Goal: Find specific page/section: Find specific page/section

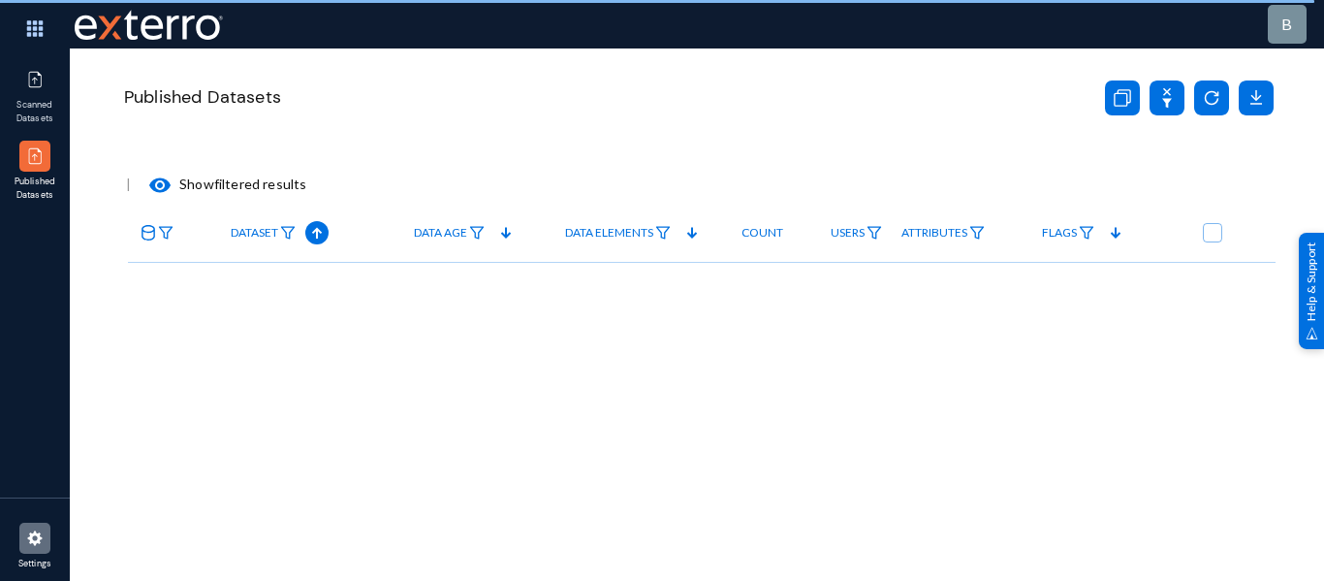
click at [33, 543] on img at bounding box center [34, 537] width 19 height 19
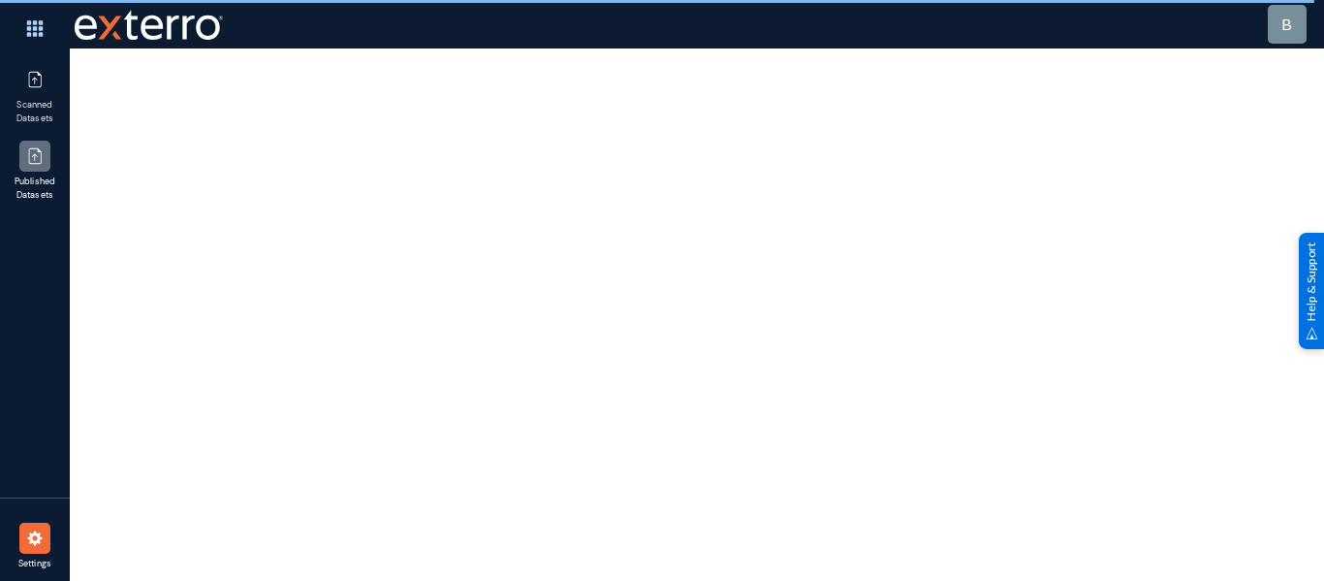
click at [24, 171] on div at bounding box center [34, 156] width 31 height 31
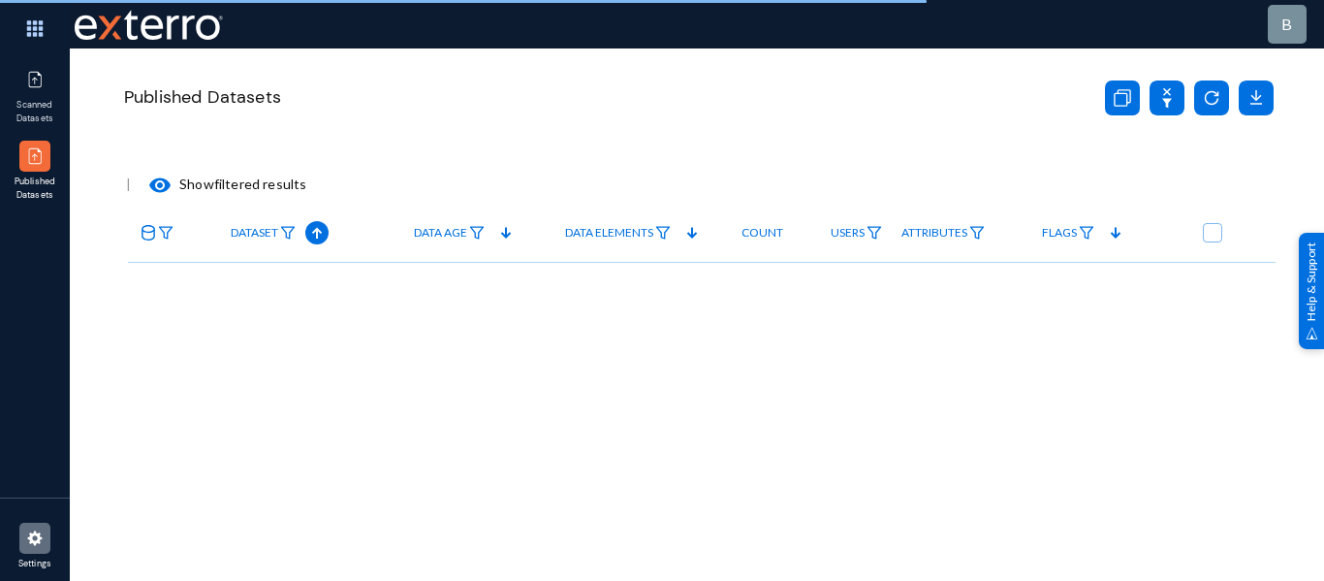
click at [34, 542] on img at bounding box center [34, 537] width 19 height 19
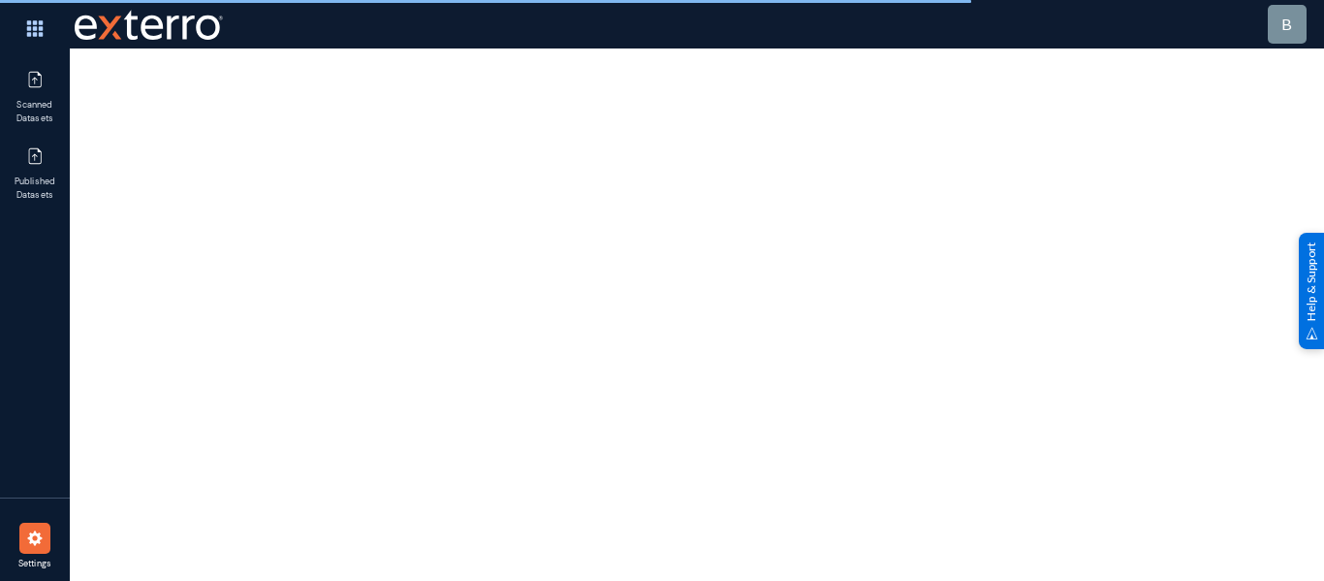
click at [34, 542] on img at bounding box center [34, 537] width 19 height 19
click at [33, 26] on img at bounding box center [35, 29] width 58 height 42
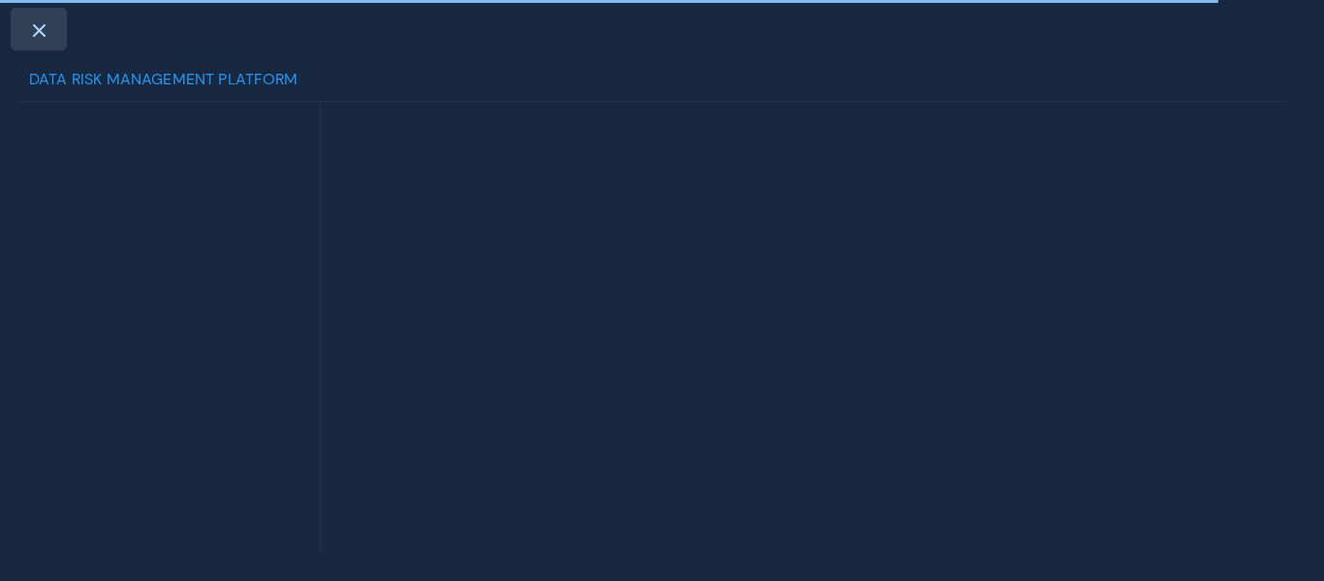
click at [39, 36] on span at bounding box center [38, 30] width 17 height 16
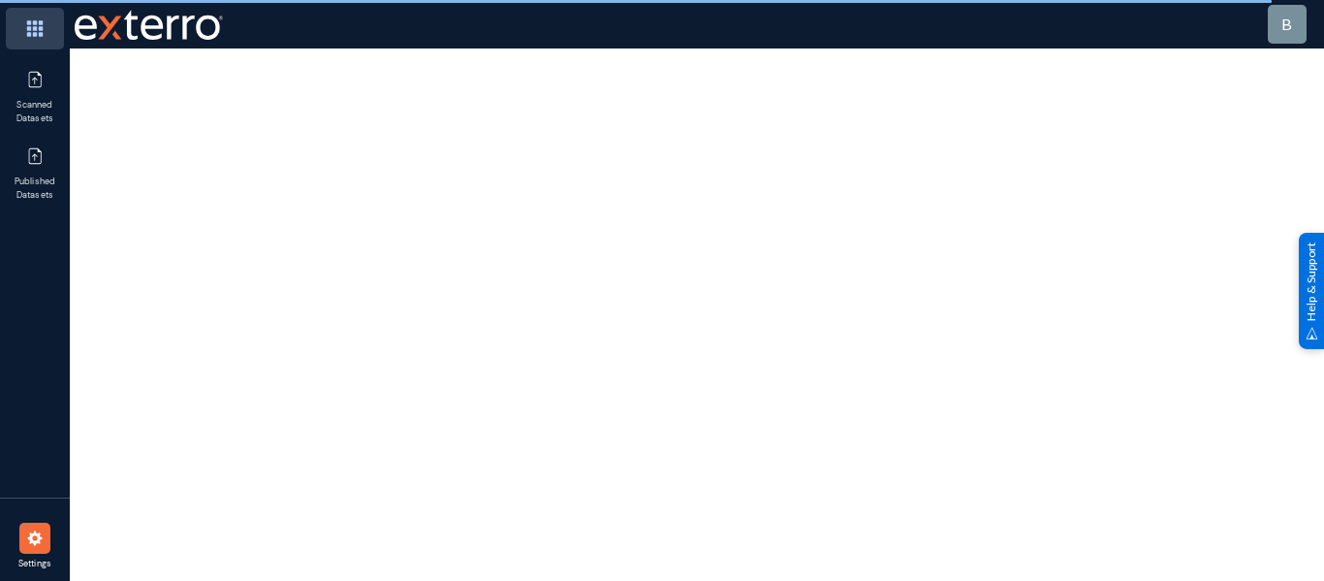
click at [32, 18] on img at bounding box center [35, 29] width 58 height 42
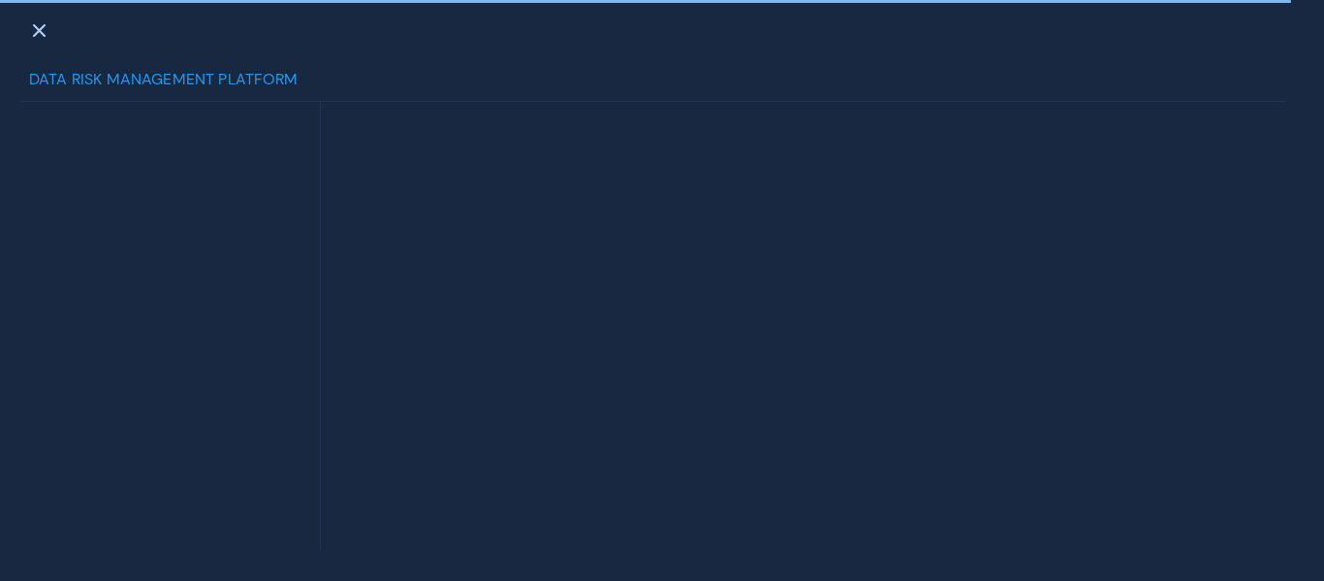
click at [32, 18] on div at bounding box center [39, 29] width 56 height 43
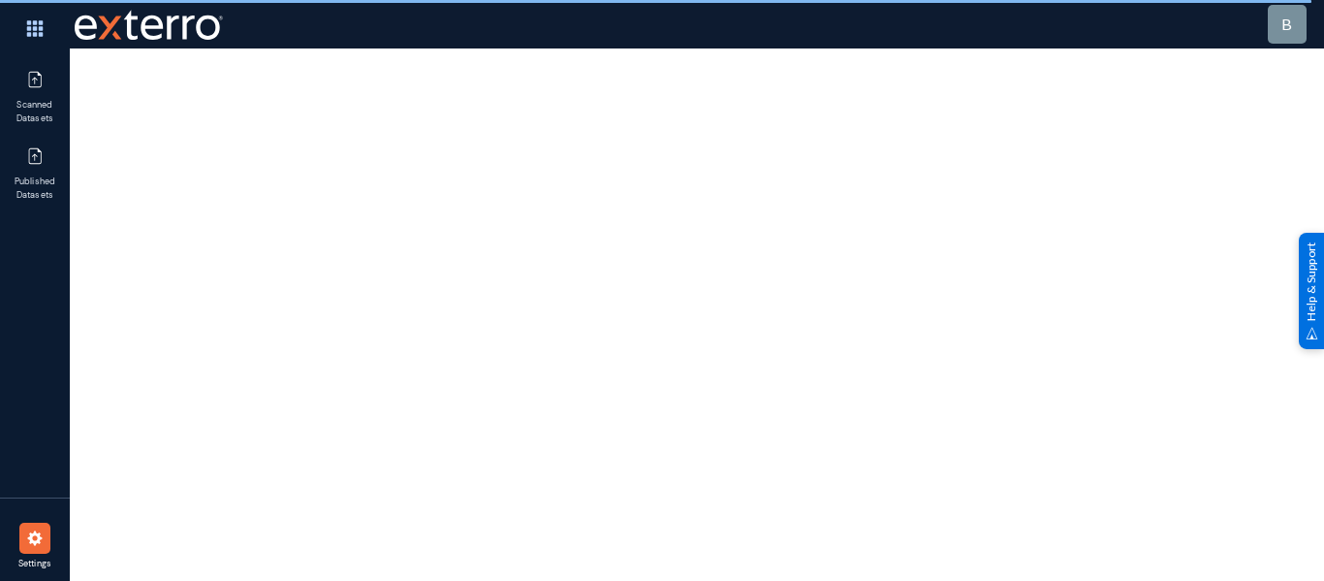
click at [27, 551] on div at bounding box center [34, 537] width 31 height 31
click at [342, 393] on div at bounding box center [697, 290] width 1254 height 581
click at [32, 26] on img at bounding box center [35, 29] width 58 height 42
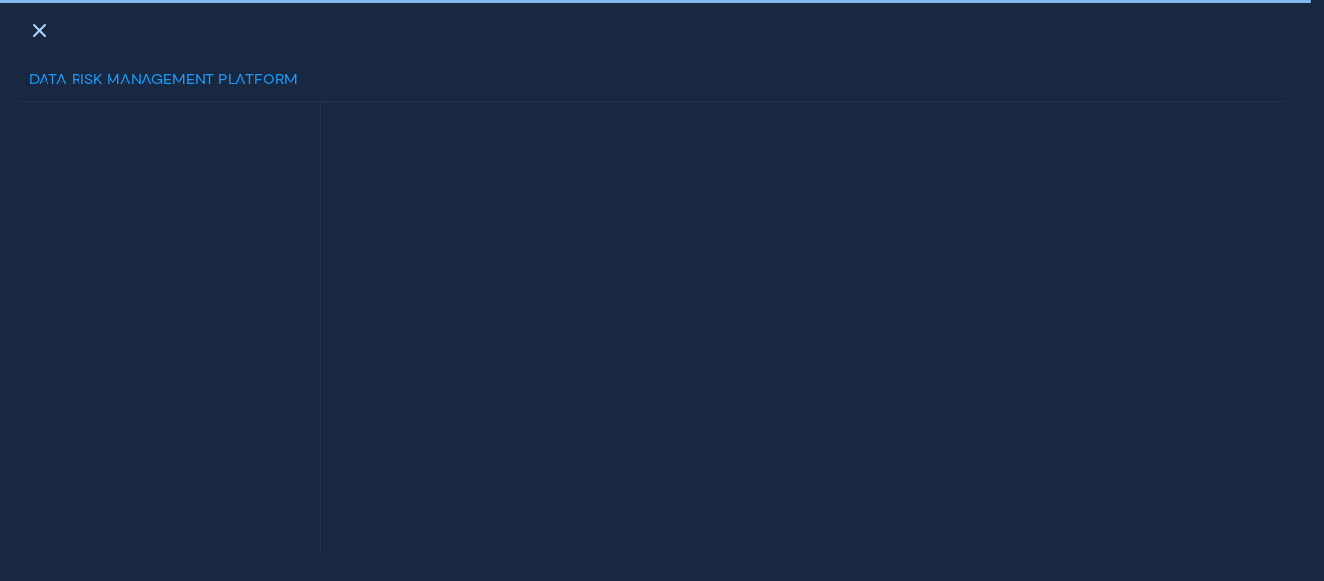
click at [32, 26] on span at bounding box center [38, 30] width 17 height 16
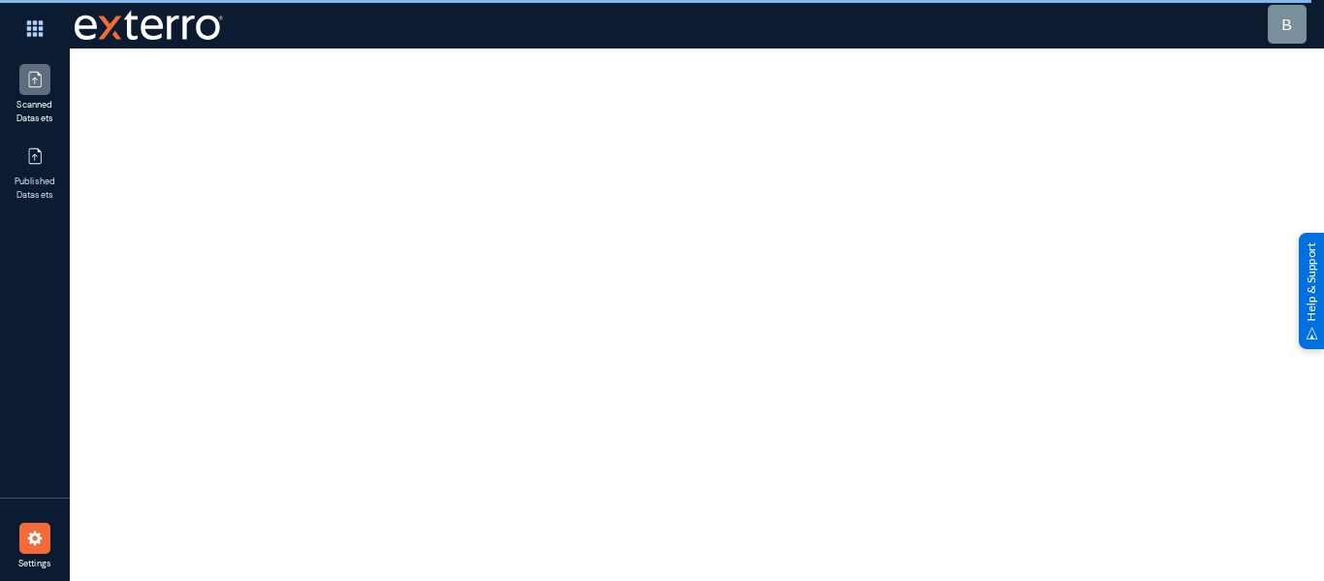
click at [43, 85] on img at bounding box center [34, 79] width 19 height 19
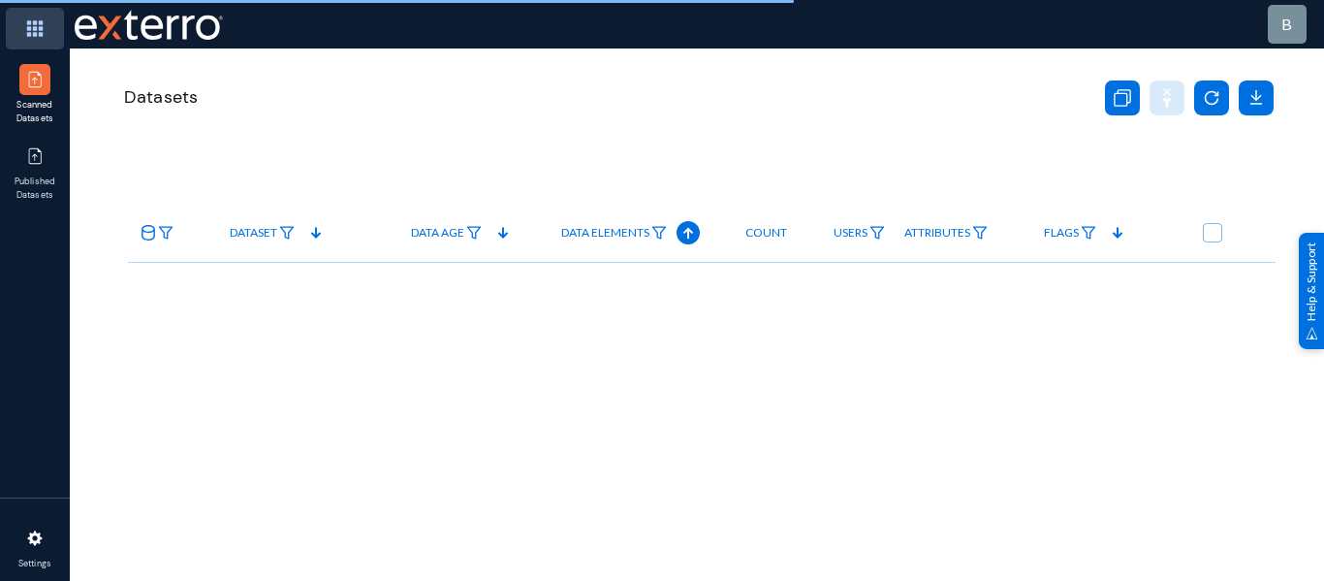
click at [34, 32] on img at bounding box center [35, 29] width 58 height 42
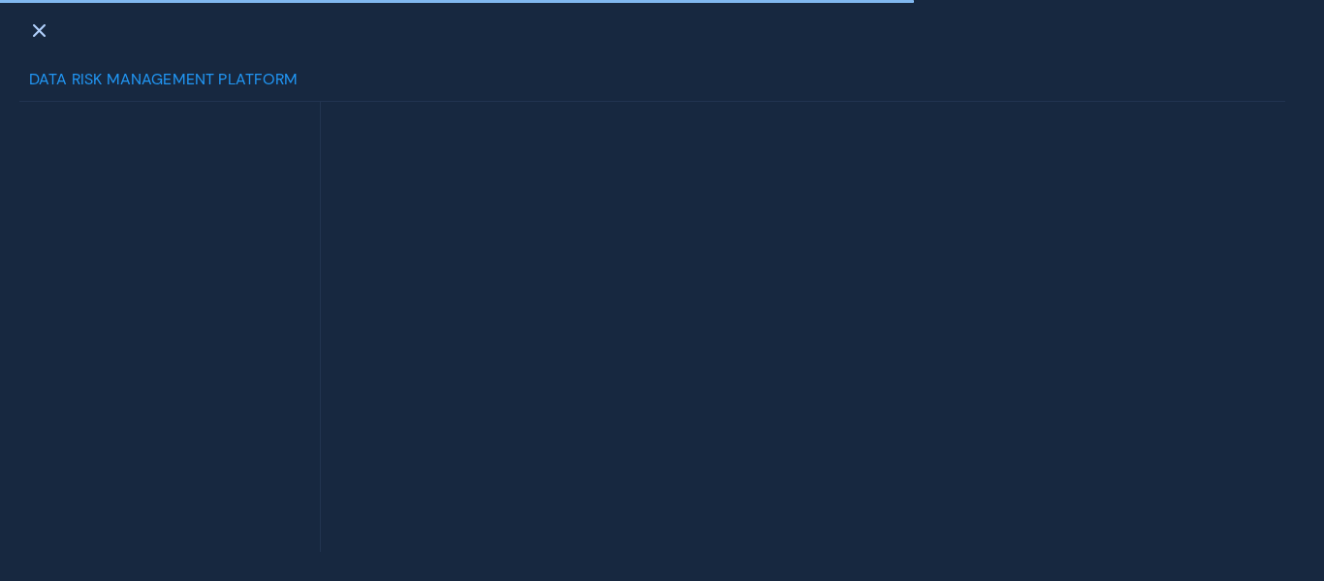
click at [34, 32] on span at bounding box center [38, 30] width 17 height 16
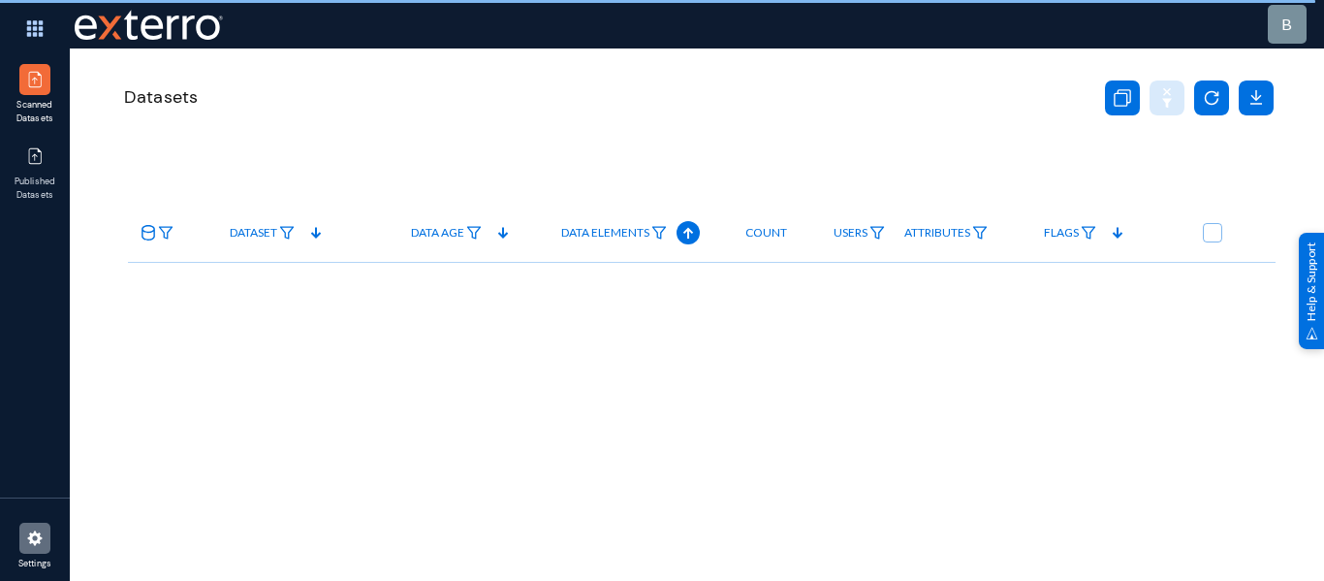
click at [35, 542] on img at bounding box center [34, 537] width 19 height 19
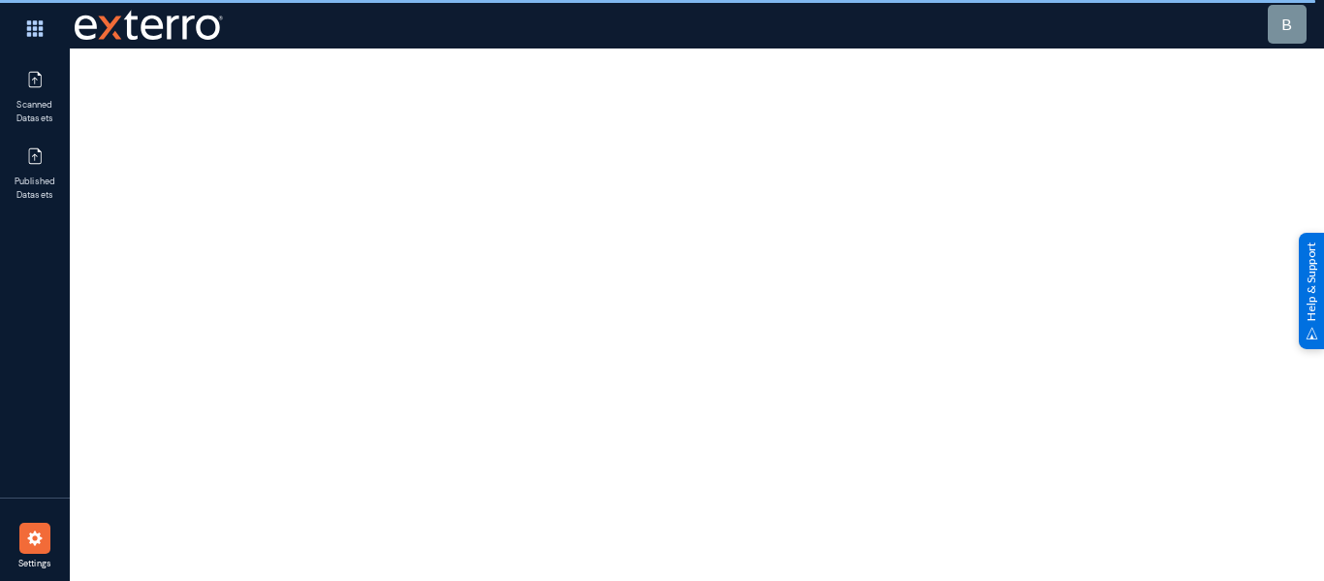
click at [47, 543] on div at bounding box center [34, 537] width 31 height 31
click at [41, 38] on img at bounding box center [35, 29] width 58 height 42
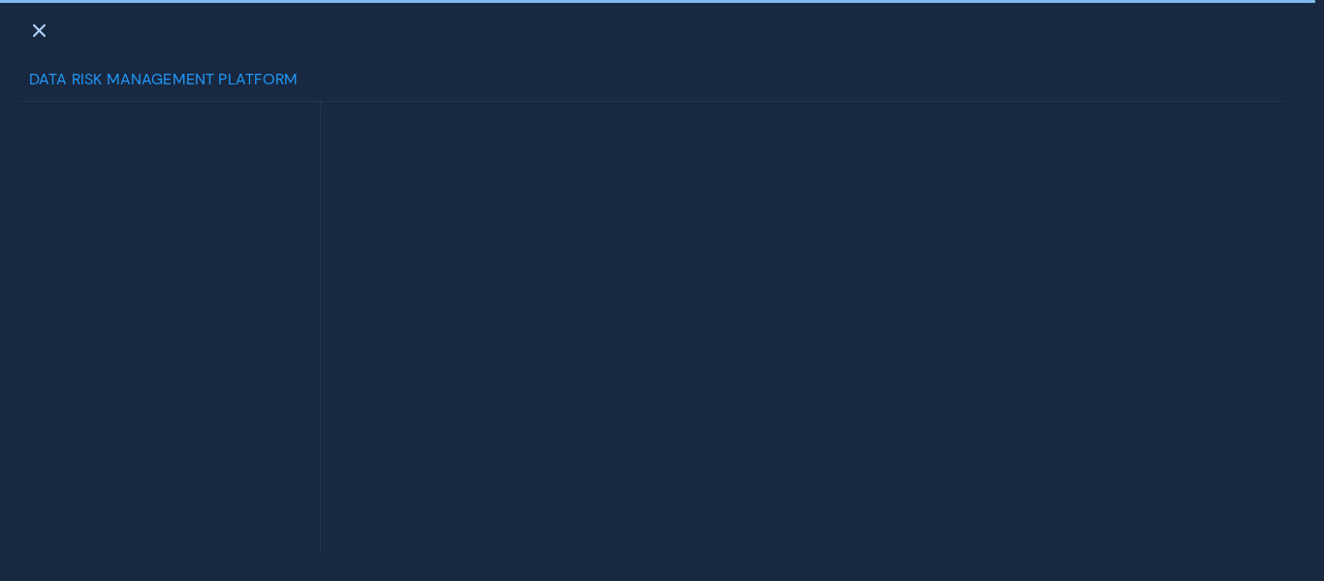
click at [134, 91] on div "Data Risk Management Platform" at bounding box center [652, 85] width 1266 height 34
click at [52, 33] on div at bounding box center [39, 29] width 56 height 43
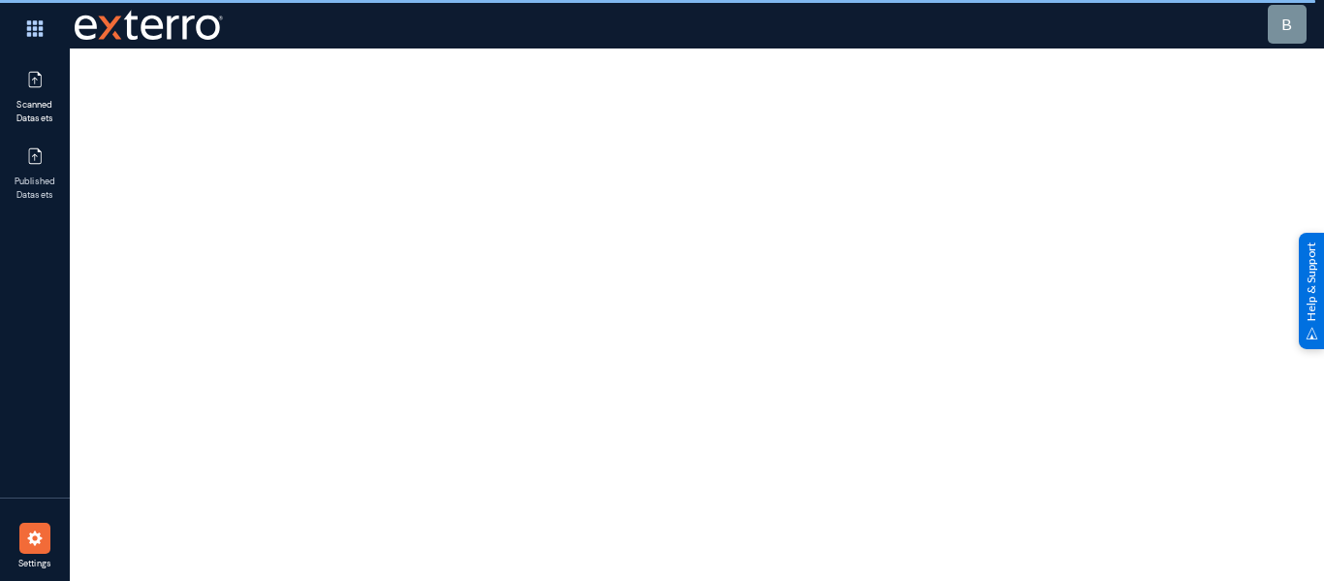
click at [39, 109] on span "Scanned Datasets" at bounding box center [35, 112] width 63 height 26
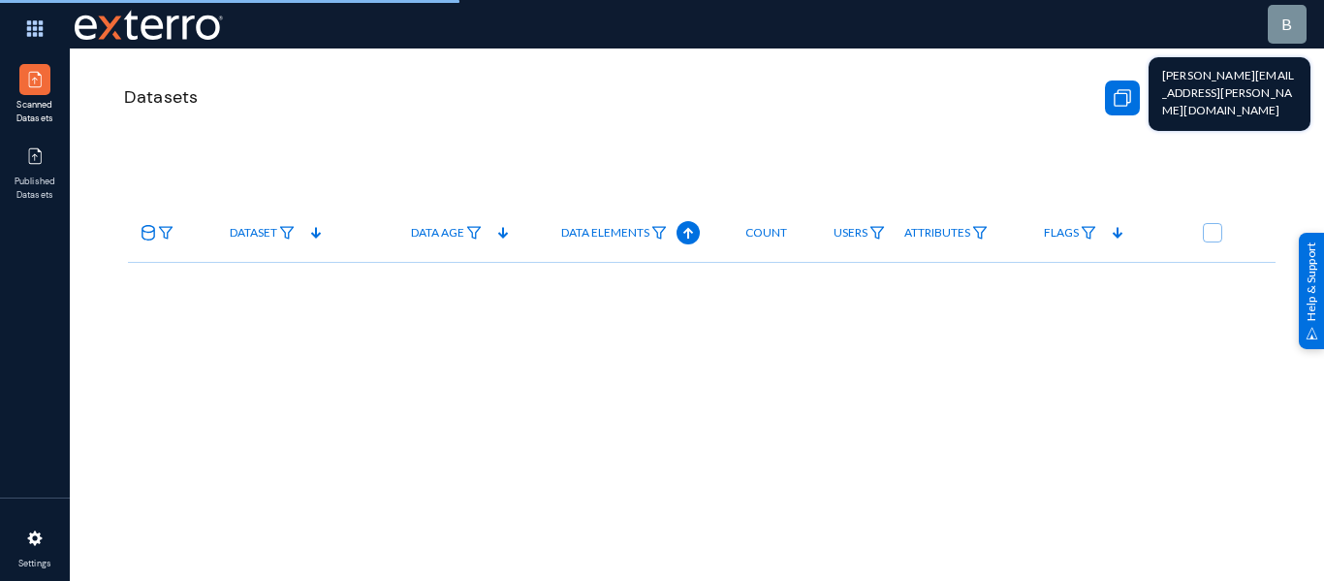
click at [1285, 27] on span "b" at bounding box center [1286, 24] width 11 height 18
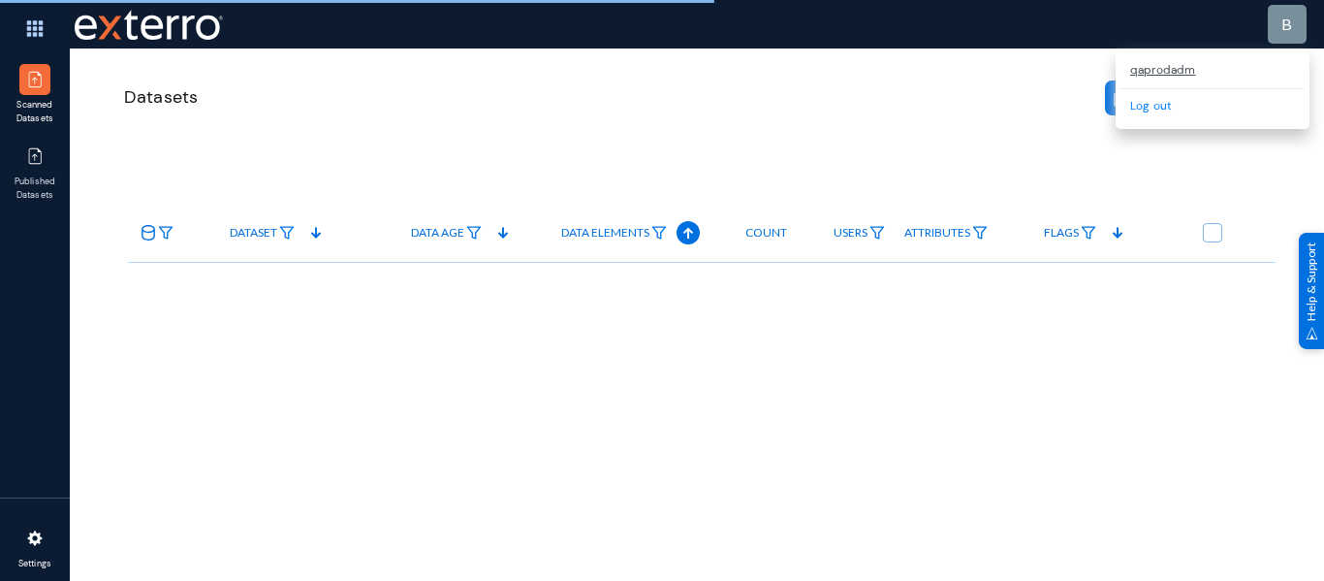
click at [36, 557] on span "Settings" at bounding box center [35, 564] width 63 height 14
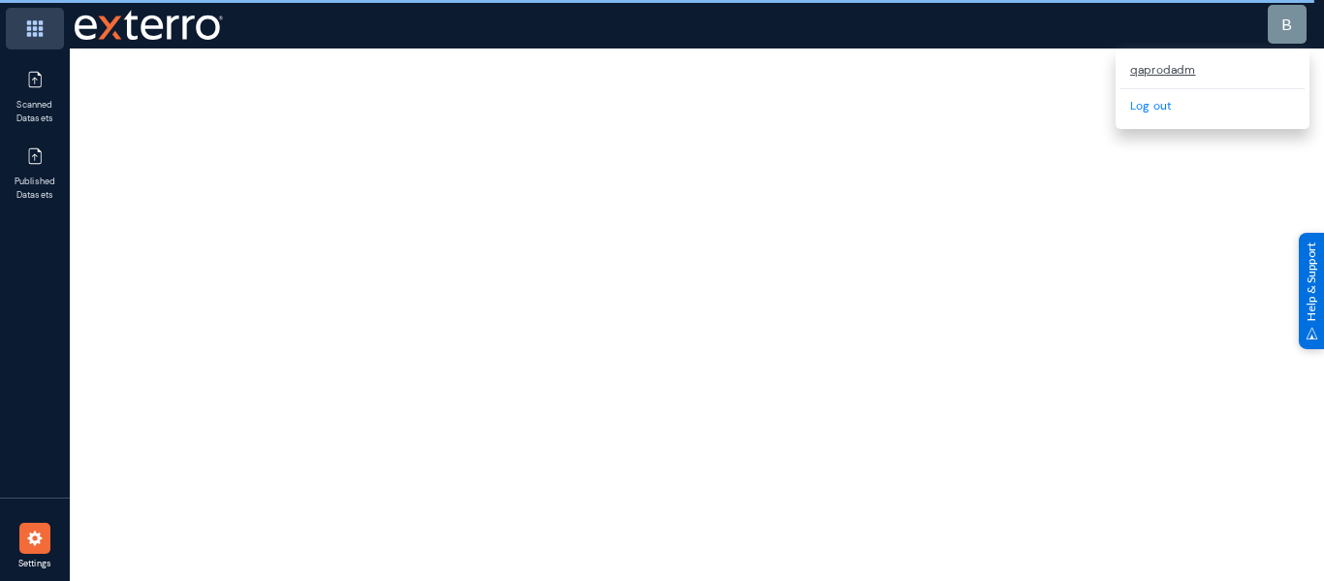
click at [34, 21] on img at bounding box center [35, 29] width 58 height 42
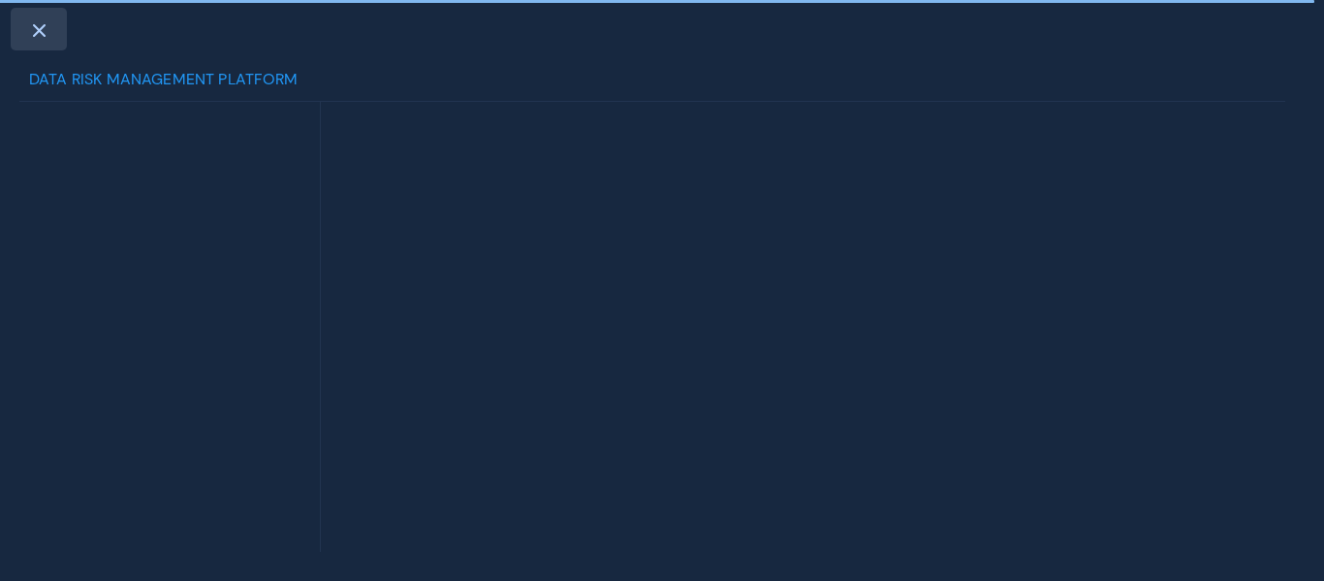
click at [34, 37] on span at bounding box center [38, 30] width 17 height 16
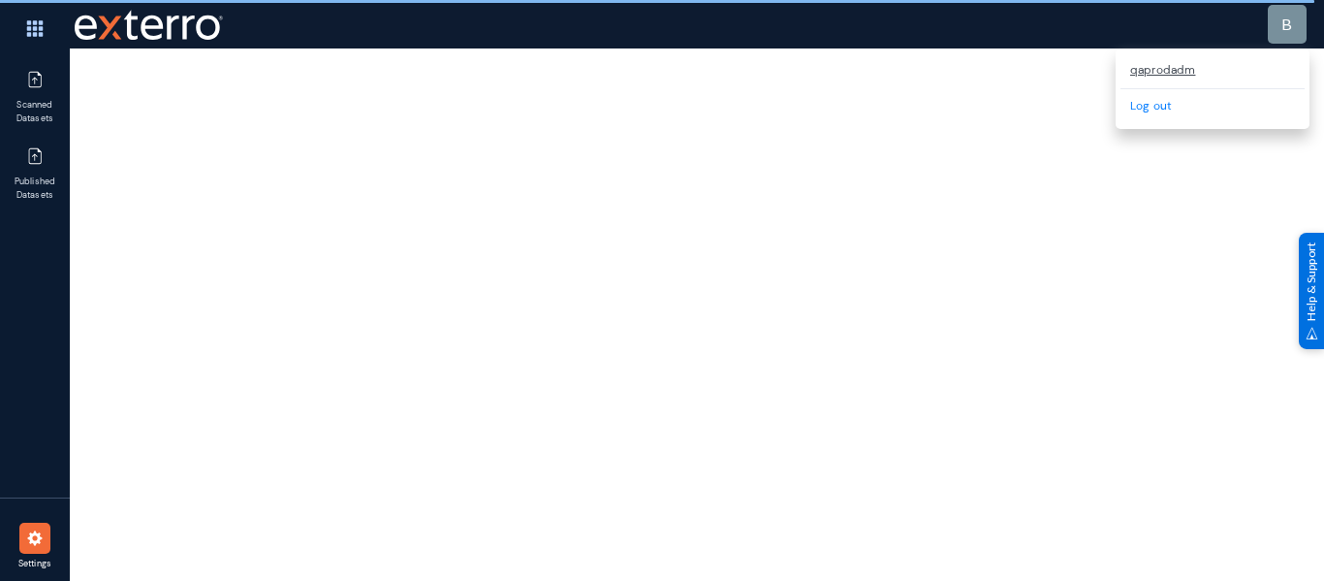
click at [1312, 306] on div "Help & Support" at bounding box center [1311, 290] width 25 height 116
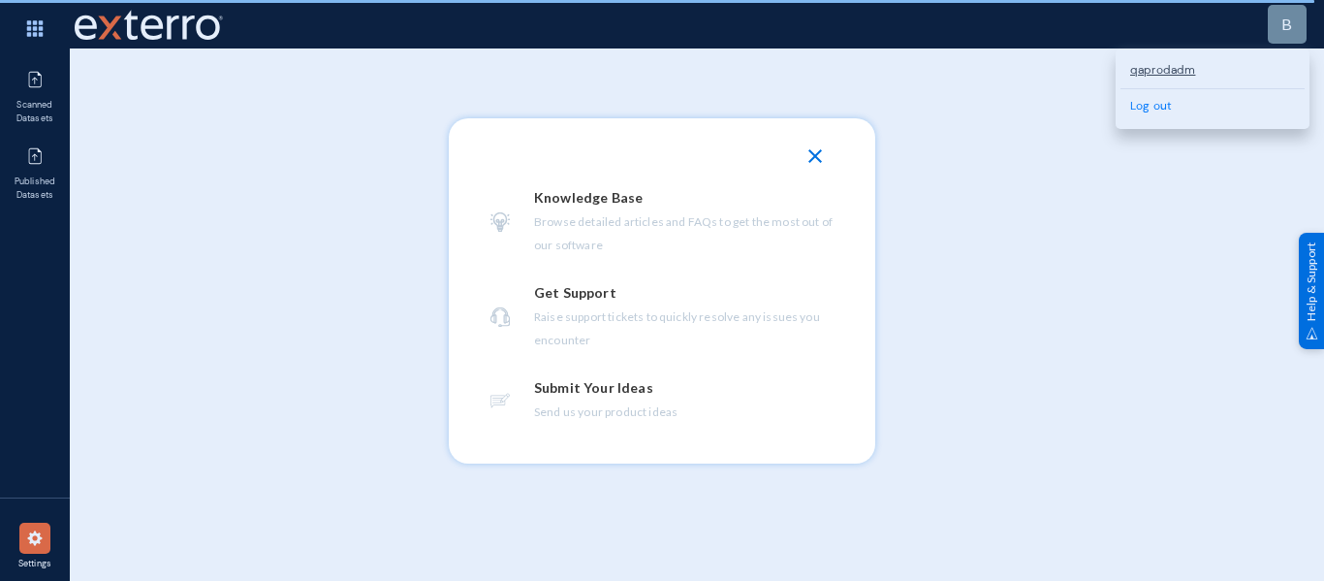
click at [1007, 363] on div at bounding box center [662, 290] width 1324 height 581
